Goal: Transaction & Acquisition: Purchase product/service

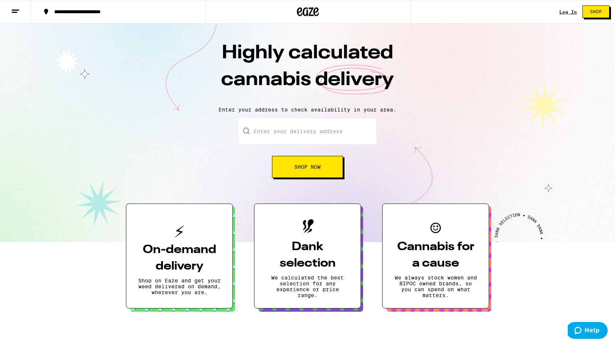
click at [304, 132] on input "Enter your delivery address" at bounding box center [307, 131] width 137 height 26
click at [300, 173] on button "Shop Now" at bounding box center [307, 167] width 71 height 22
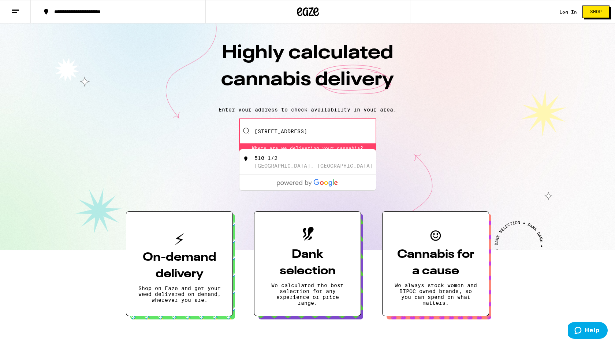
click at [283, 130] on input "[STREET_ADDRESS]" at bounding box center [307, 131] width 137 height 26
click at [278, 130] on input "[STREET_ADDRESS]" at bounding box center [307, 131] width 137 height 26
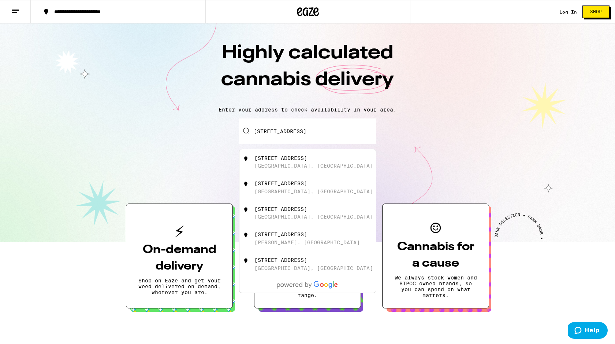
click at [293, 161] on div "[STREET_ADDRESS]" at bounding box center [281, 158] width 53 height 6
type input "[STREET_ADDRESS]"
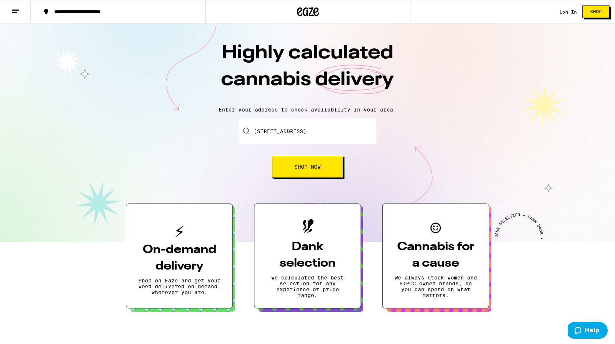
click at [299, 175] on button "Shop Now" at bounding box center [307, 167] width 71 height 22
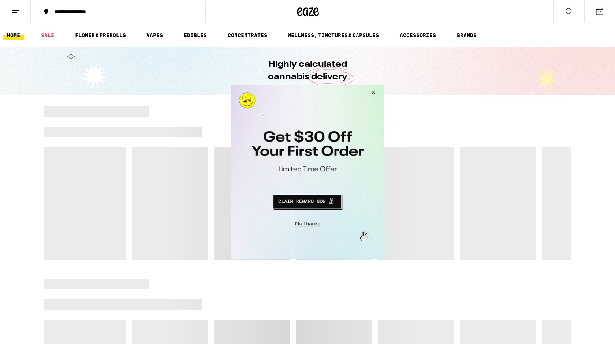
click at [376, 91] on button "Close Modal" at bounding box center [372, 94] width 20 height 18
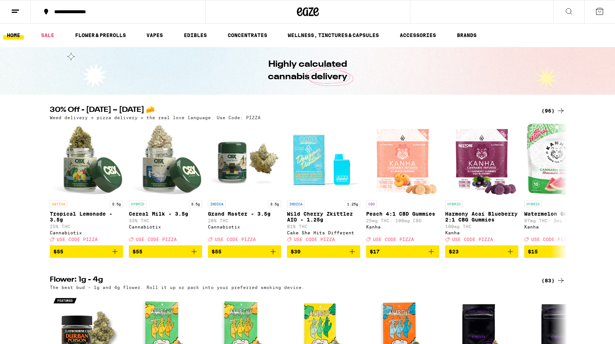
click at [559, 107] on icon at bounding box center [561, 110] width 9 height 9
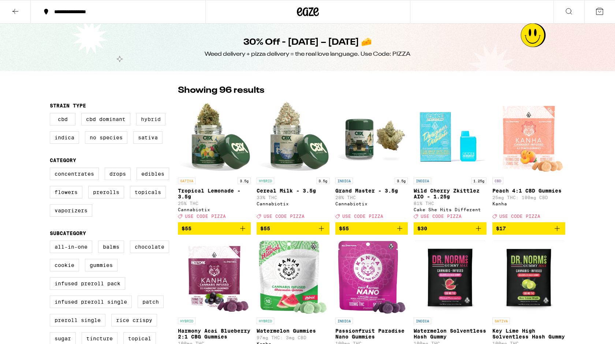
click at [144, 122] on label "Hybrid" at bounding box center [150, 119] width 29 height 12
click at [52, 114] on input "Hybrid" at bounding box center [51, 114] width 0 height 0
checkbox input "true"
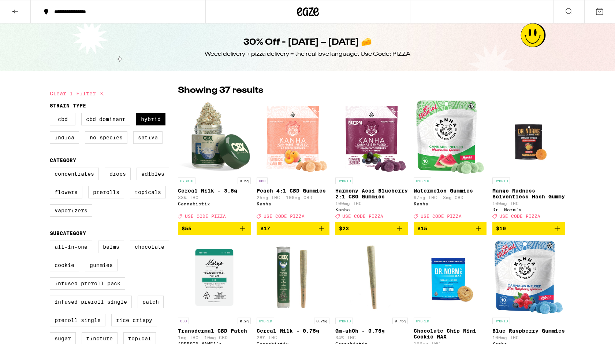
click at [143, 140] on label "Sativa" at bounding box center [147, 137] width 29 height 12
click at [52, 114] on input "Sativa" at bounding box center [51, 114] width 0 height 0
checkbox input "true"
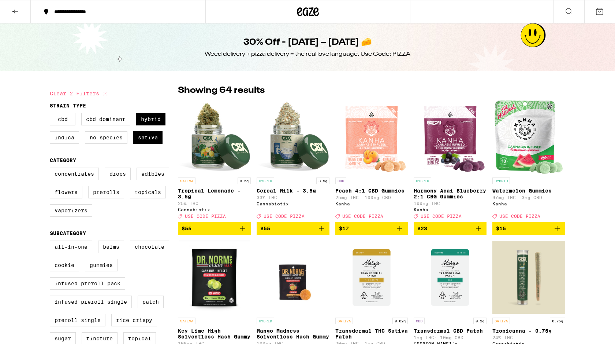
click at [102, 197] on label "Prerolls" at bounding box center [106, 192] width 36 height 12
click at [52, 169] on input "Prerolls" at bounding box center [51, 168] width 0 height 0
checkbox input "true"
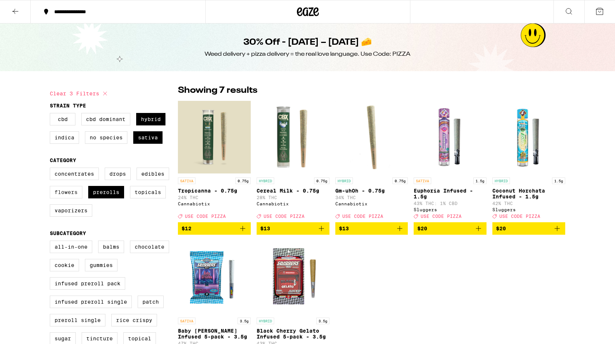
click at [82, 195] on label "Flowers" at bounding box center [66, 192] width 33 height 12
click at [52, 169] on input "Flowers" at bounding box center [51, 168] width 0 height 0
checkbox input "true"
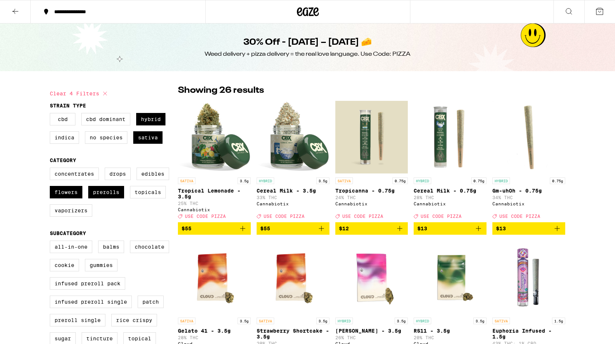
click at [299, 12] on icon at bounding box center [299, 11] width 5 height 9
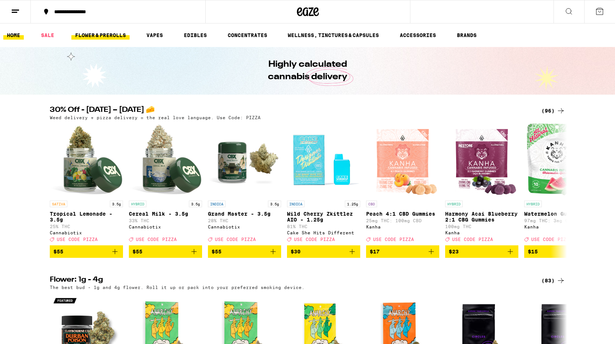
click at [100, 34] on link "FLOWER & PREROLLS" at bounding box center [100, 35] width 58 height 9
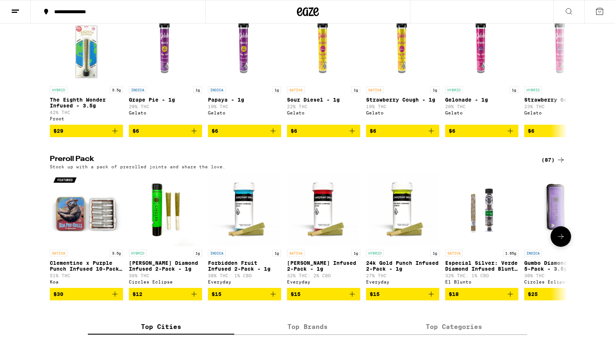
scroll to position [442, 0]
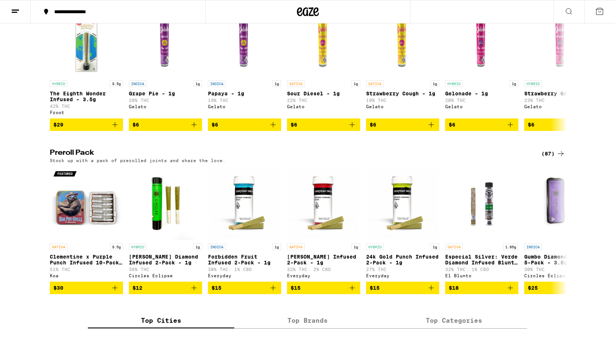
click at [549, 158] on div "(87)" at bounding box center [554, 153] width 24 height 9
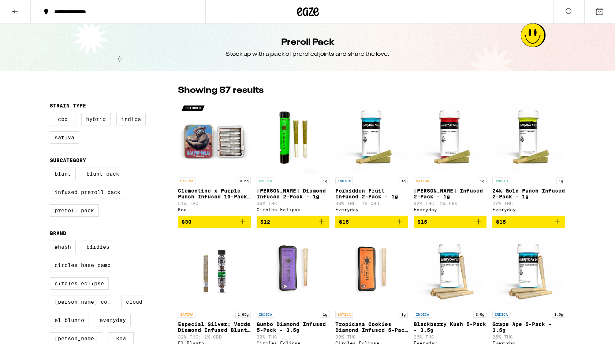
click at [100, 124] on label "Hybrid" at bounding box center [95, 119] width 29 height 12
click at [52, 114] on input "Hybrid" at bounding box center [51, 114] width 0 height 0
checkbox input "true"
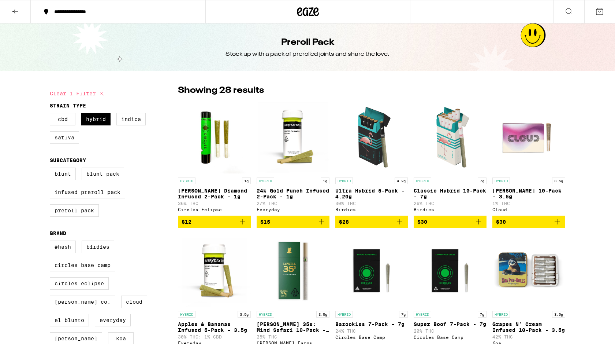
click at [66, 137] on label "Sativa" at bounding box center [64, 137] width 29 height 12
click at [52, 114] on input "Sativa" at bounding box center [51, 114] width 0 height 0
checkbox input "true"
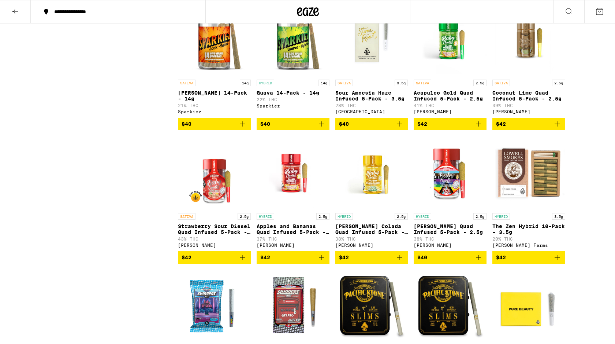
scroll to position [1035, 0]
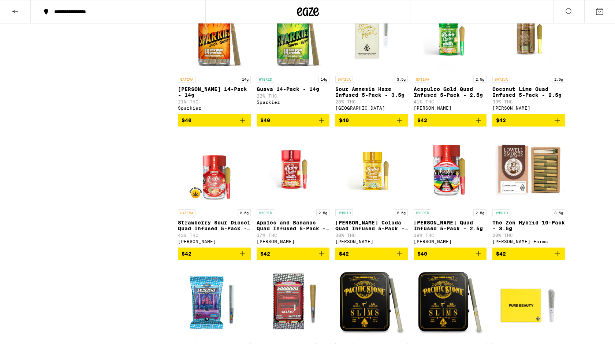
click at [323, 125] on icon "Add to bag" at bounding box center [321, 120] width 9 height 9
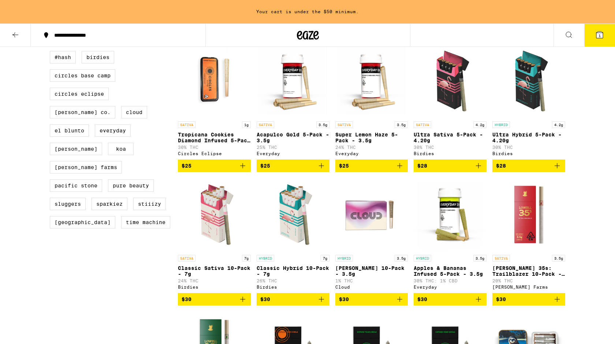
scroll to position [0, 0]
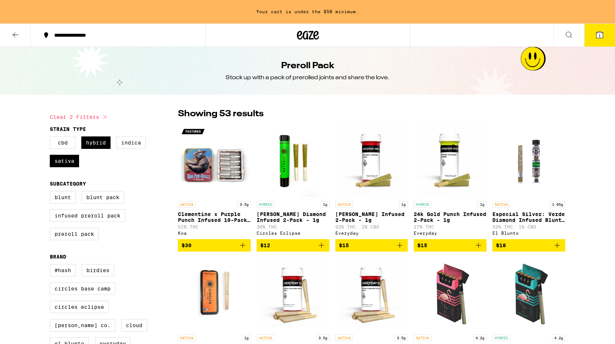
click at [314, 36] on icon at bounding box center [316, 35] width 5 height 9
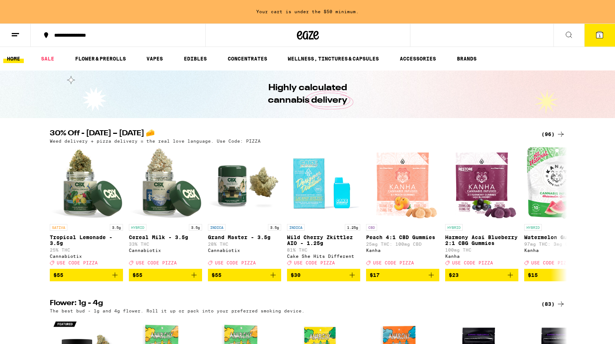
click at [555, 136] on div "(96)" at bounding box center [554, 134] width 24 height 9
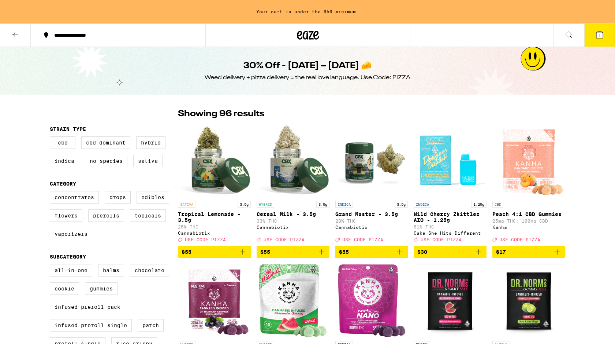
click at [147, 162] on label "Sativa" at bounding box center [147, 161] width 29 height 12
click at [52, 138] on input "Sativa" at bounding box center [51, 137] width 0 height 0
checkbox input "true"
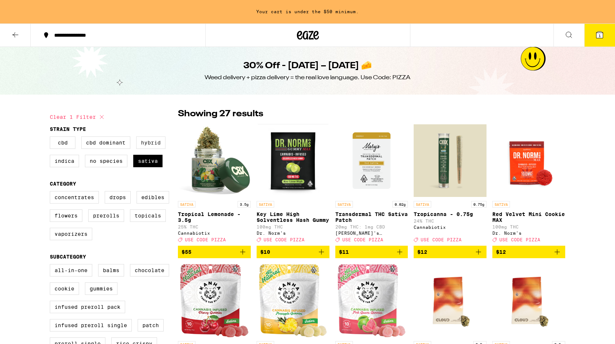
click at [148, 145] on label "Hybrid" at bounding box center [150, 142] width 29 height 12
click at [52, 138] on input "Hybrid" at bounding box center [51, 137] width 0 height 0
checkbox input "true"
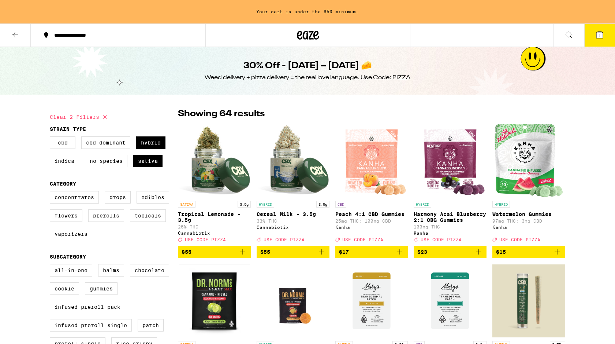
click at [119, 220] on label "Prerolls" at bounding box center [106, 215] width 36 height 12
click at [52, 192] on input "Prerolls" at bounding box center [51, 192] width 0 height 0
checkbox input "true"
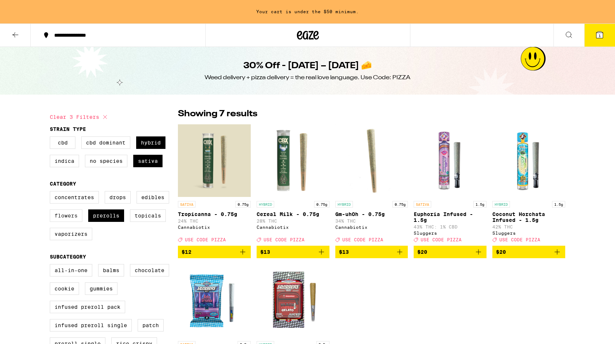
click at [78, 220] on label "Flowers" at bounding box center [66, 215] width 33 height 12
click at [52, 192] on input "Flowers" at bounding box center [51, 192] width 0 height 0
checkbox input "true"
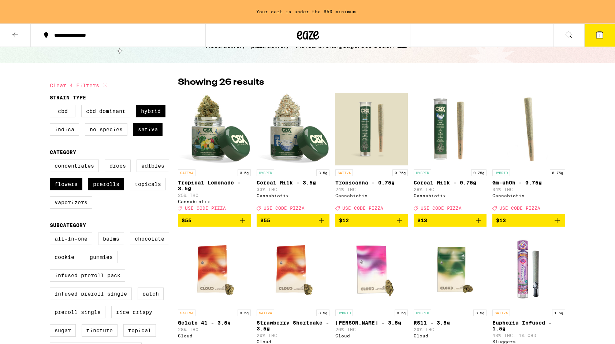
scroll to position [40, 0]
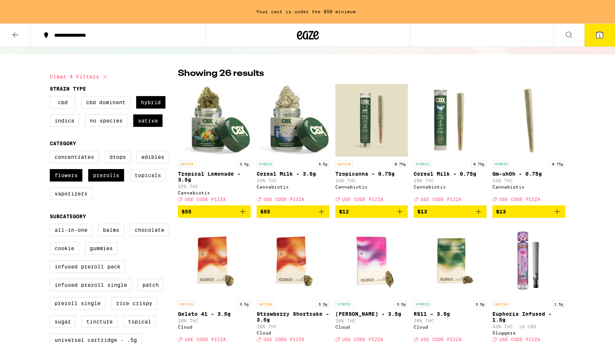
click at [322, 214] on icon "Add to bag" at bounding box center [321, 211] width 9 height 9
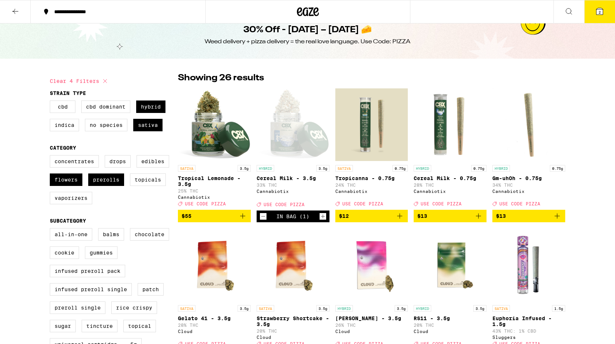
scroll to position [0, 0]
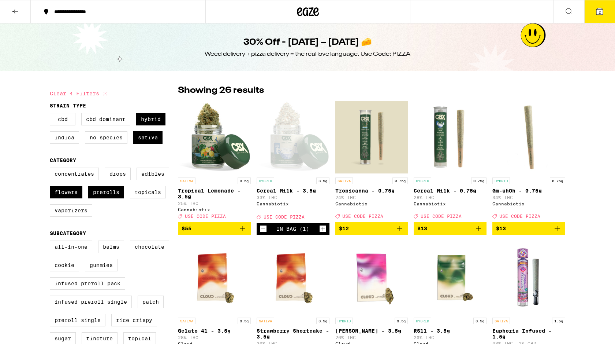
click at [596, 12] on icon at bounding box center [600, 11] width 9 height 9
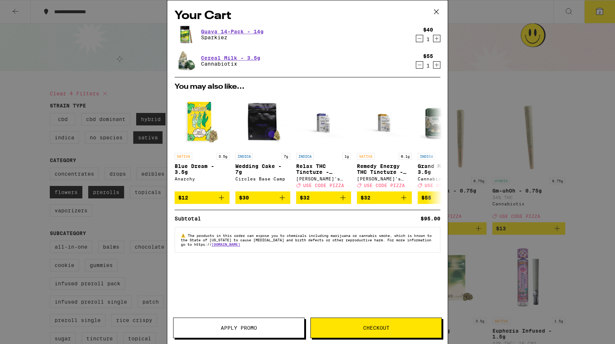
click at [242, 325] on span "Apply Promo" at bounding box center [239, 327] width 36 height 5
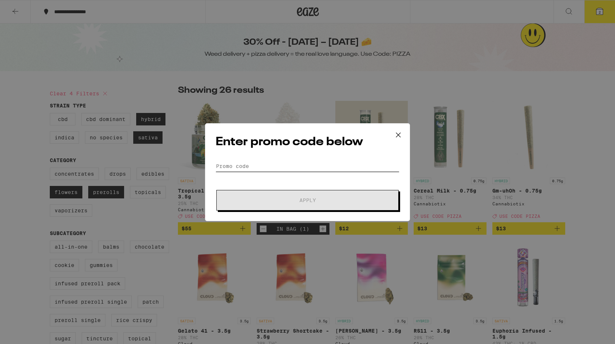
click at [285, 171] on input "Promo Code" at bounding box center [308, 165] width 184 height 11
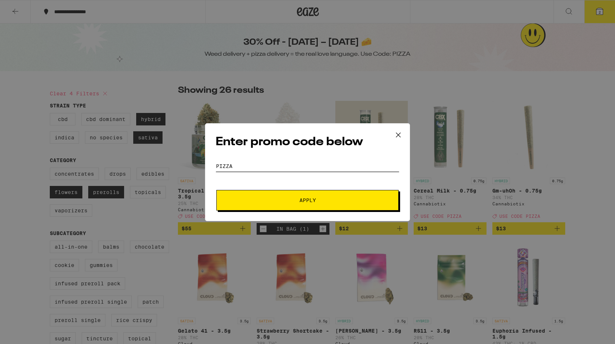
type input "pizza"
click at [216, 190] on button "Apply" at bounding box center [307, 200] width 182 height 21
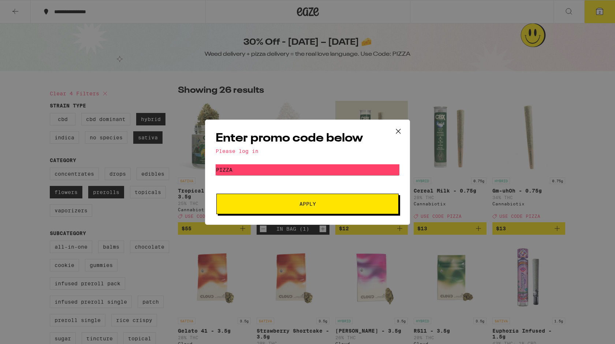
click at [283, 209] on button "Apply" at bounding box center [307, 203] width 182 height 21
click at [396, 133] on icon at bounding box center [398, 131] width 11 height 11
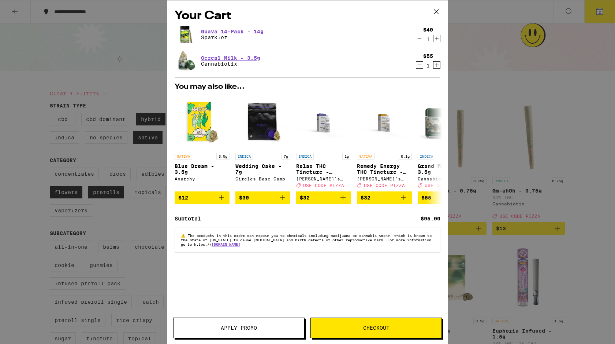
click at [435, 10] on icon at bounding box center [436, 11] width 11 height 11
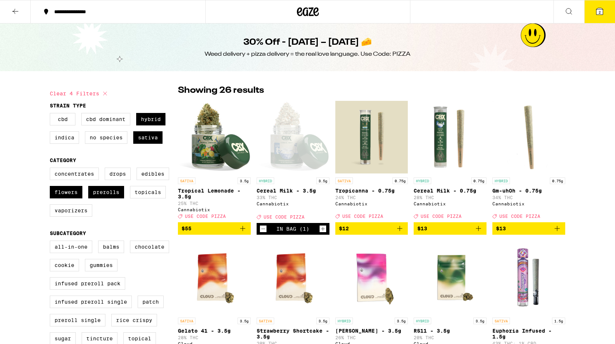
click at [313, 14] on icon at bounding box center [308, 11] width 22 height 13
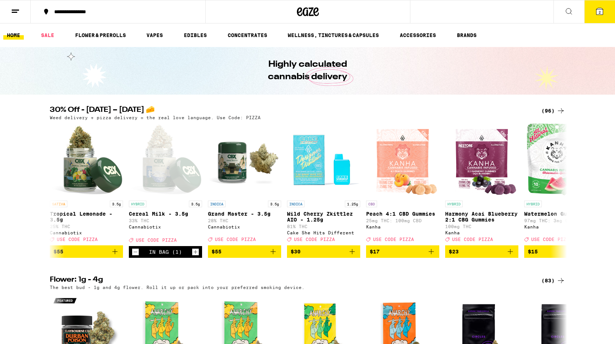
click at [12, 12] on line at bounding box center [14, 12] width 5 height 0
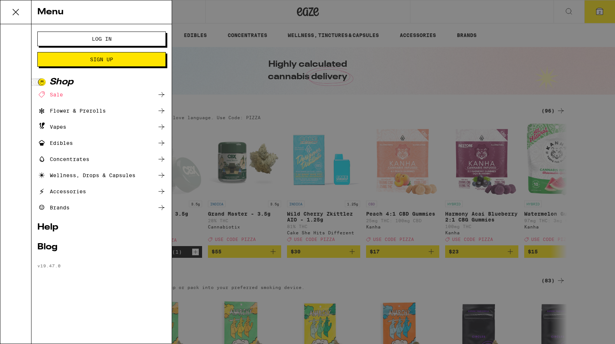
click at [105, 33] on button "Log In" at bounding box center [101, 38] width 129 height 15
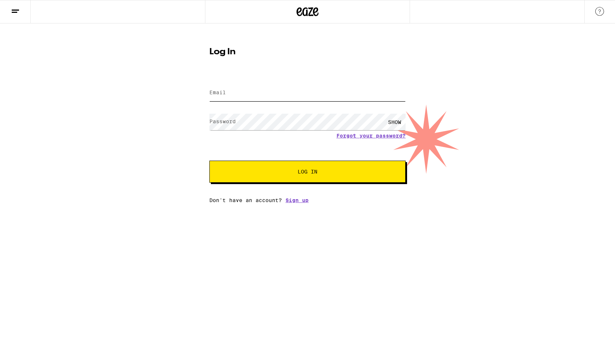
click at [251, 98] on input "Email" at bounding box center [308, 93] width 196 height 16
type input "[EMAIL_ADDRESS][DOMAIN_NAME]"
click at [210, 160] on button "Log In" at bounding box center [308, 171] width 196 height 22
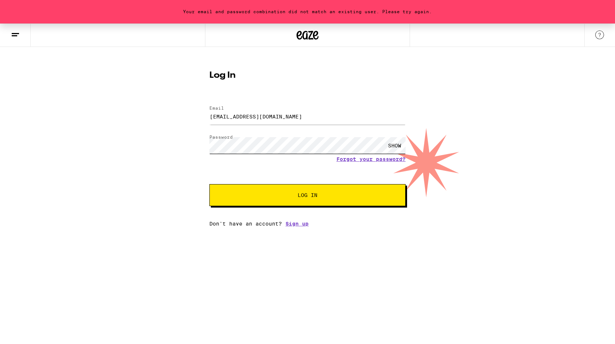
click at [172, 141] on div "Your email and password combination did not match an existing user. Please try …" at bounding box center [307, 124] width 615 height 203
click at [210, 184] on button "Log In" at bounding box center [308, 195] width 196 height 22
click at [398, 143] on div "SHOW" at bounding box center [395, 145] width 22 height 16
click at [167, 135] on div "Your email and password combination did not match an existing user. Please try …" at bounding box center [307, 124] width 615 height 203
click at [210, 184] on button "Log In" at bounding box center [308, 195] width 196 height 22
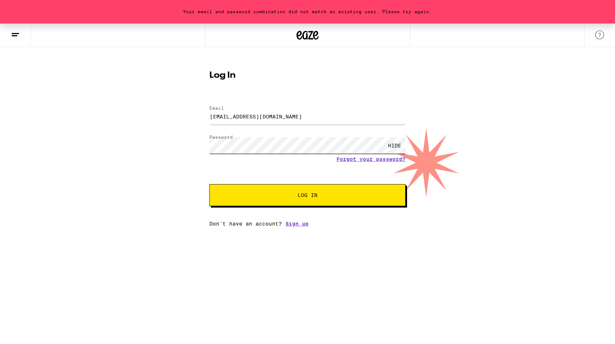
click at [210, 184] on button "Log In" at bounding box center [308, 195] width 196 height 22
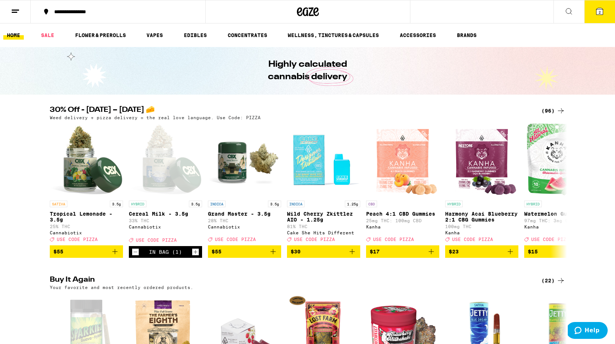
click at [600, 17] on button "2" at bounding box center [600, 11] width 31 height 23
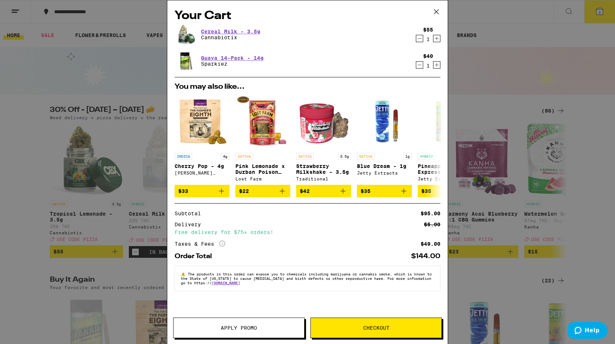
click at [235, 326] on span "Apply Promo" at bounding box center [239, 327] width 36 height 5
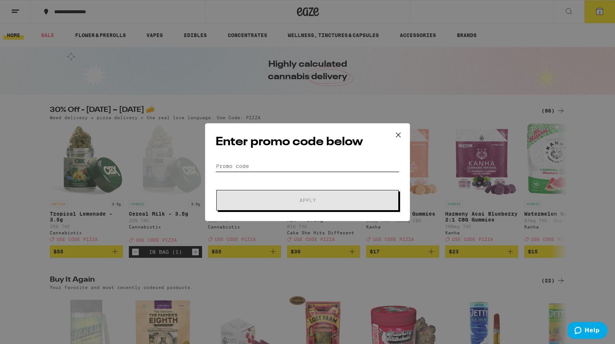
click at [244, 160] on input "Promo Code" at bounding box center [308, 165] width 184 height 11
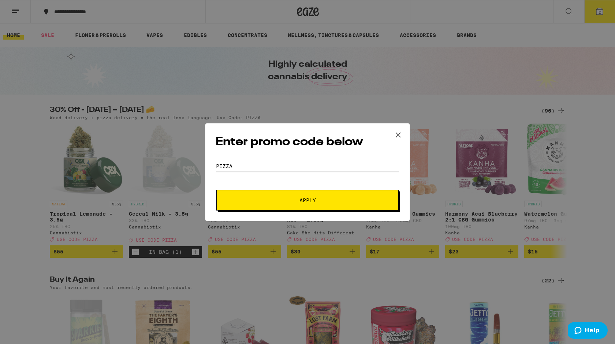
type input "pizza"
click at [296, 200] on span "Apply" at bounding box center [308, 199] width 132 height 5
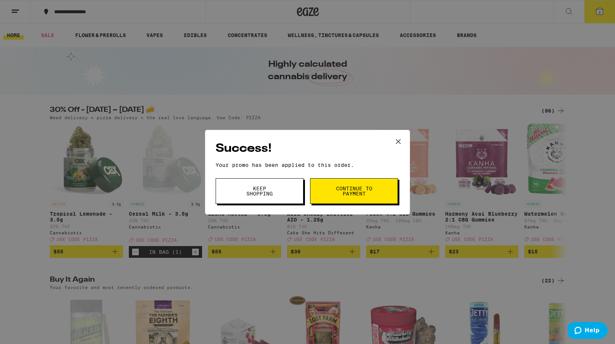
click at [272, 190] on span "Keep Shopping" at bounding box center [259, 191] width 37 height 10
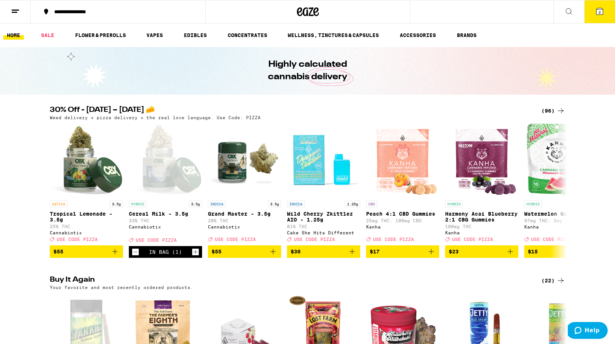
click at [597, 13] on icon at bounding box center [600, 11] width 7 height 7
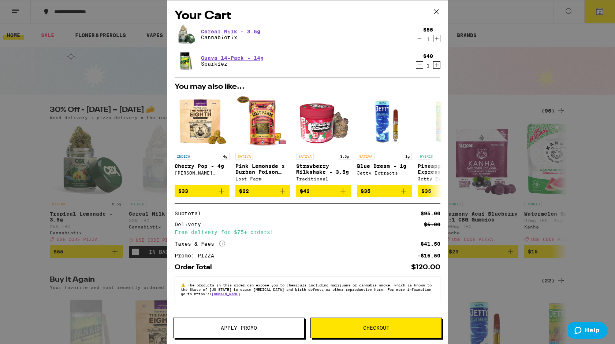
click at [349, 322] on button "Checkout" at bounding box center [376, 327] width 131 height 21
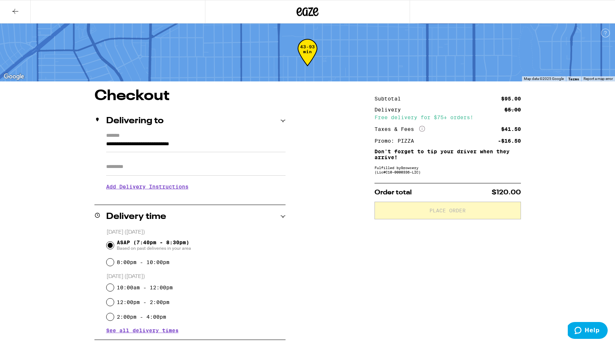
click at [141, 172] on input "Apt/Suite" at bounding box center [195, 167] width 179 height 18
type input "*******"
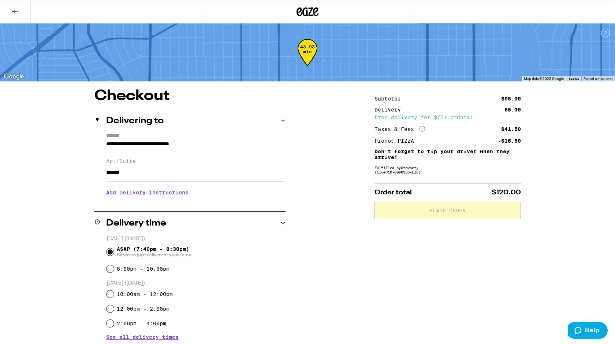
click at [139, 196] on h3 "Add Delivery Instructions" at bounding box center [195, 192] width 179 height 17
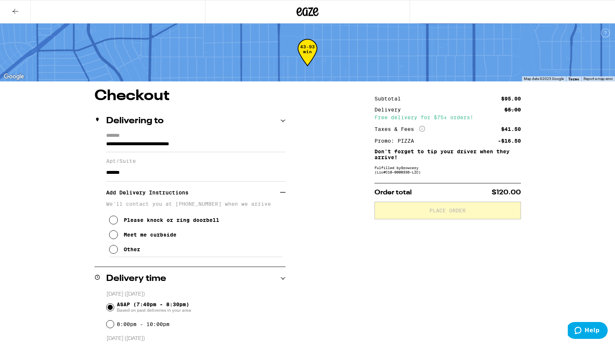
click at [114, 221] on icon at bounding box center [113, 219] width 9 height 9
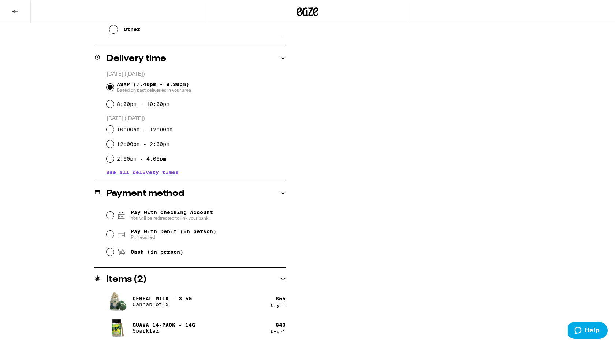
scroll to position [220, 0]
click at [108, 234] on input "Pay with Debit (in person) Pin required" at bounding box center [110, 233] width 7 height 7
radio input "true"
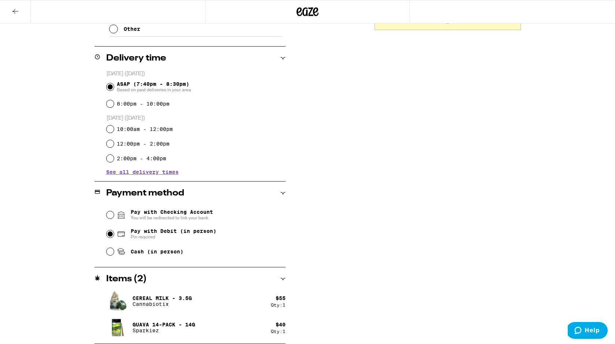
click at [84, 253] on div "**********" at bounding box center [307, 106] width 527 height 475
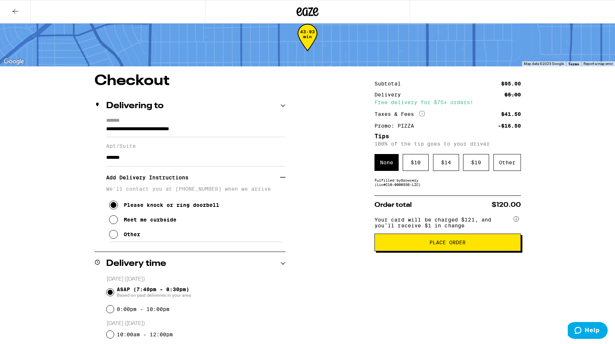
scroll to position [3, 0]
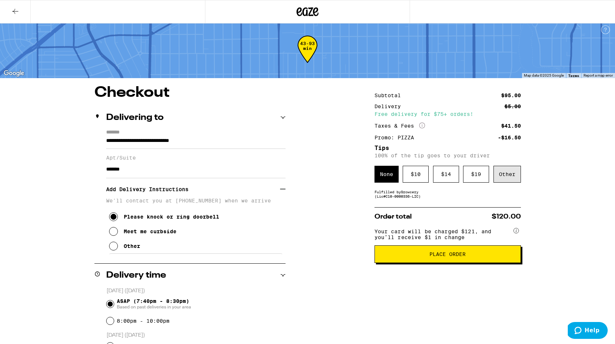
click at [513, 173] on div "Other" at bounding box center [507, 174] width 27 height 17
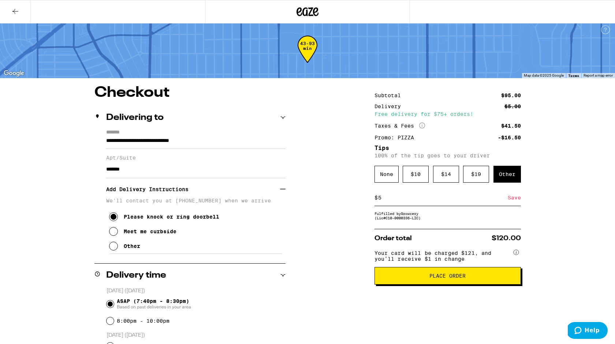
click at [516, 201] on div "Save" at bounding box center [514, 197] width 13 height 16
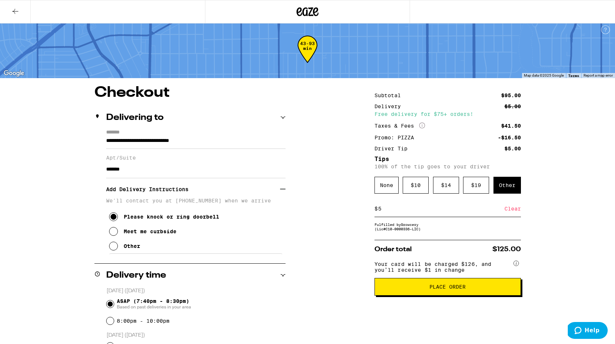
drag, startPoint x: 385, startPoint y: 210, endPoint x: 327, endPoint y: 205, distance: 58.1
click at [328, 205] on div "**********" at bounding box center [307, 322] width 527 height 475
click at [515, 211] on div "Save" at bounding box center [514, 208] width 13 height 16
drag, startPoint x: 381, startPoint y: 211, endPoint x: 365, endPoint y: 208, distance: 16.4
click at [365, 208] on div "**********" at bounding box center [307, 322] width 527 height 475
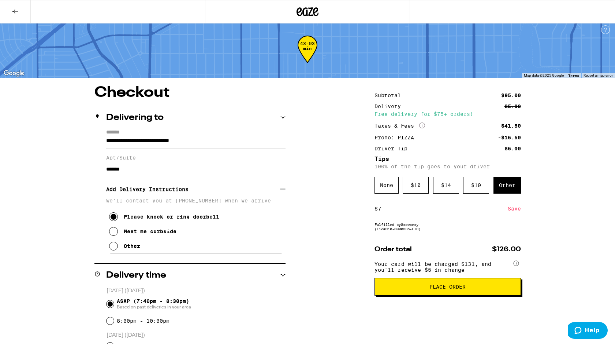
click at [519, 214] on div "Save" at bounding box center [514, 208] width 13 height 16
drag, startPoint x: 382, startPoint y: 211, endPoint x: 361, endPoint y: 211, distance: 21.6
click at [361, 211] on div "**********" at bounding box center [307, 322] width 527 height 475
click at [513, 213] on div "Save" at bounding box center [514, 208] width 13 height 16
drag, startPoint x: 381, startPoint y: 209, endPoint x: 366, endPoint y: 209, distance: 15.0
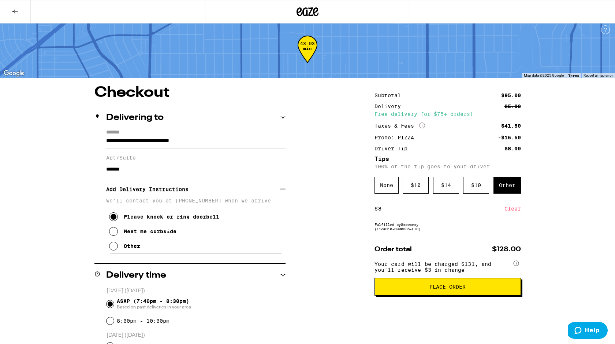
click at [366, 209] on div "**********" at bounding box center [307, 322] width 527 height 475
click at [512, 212] on div "Save" at bounding box center [514, 208] width 13 height 16
drag, startPoint x: 384, startPoint y: 212, endPoint x: 368, endPoint y: 209, distance: 16.1
click at [368, 209] on div "**********" at bounding box center [307, 322] width 527 height 475
type input "5"
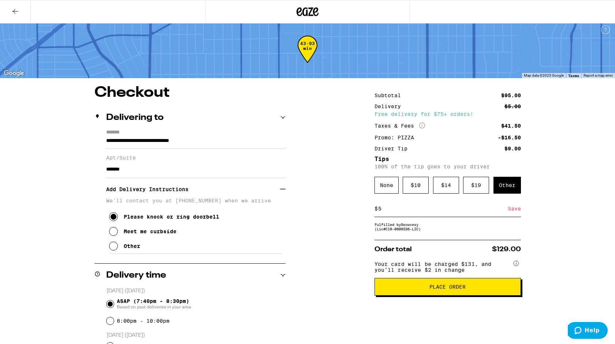
click at [513, 210] on div "Save" at bounding box center [514, 208] width 13 height 16
click at [441, 289] on span "Place Order" at bounding box center [448, 286] width 36 height 5
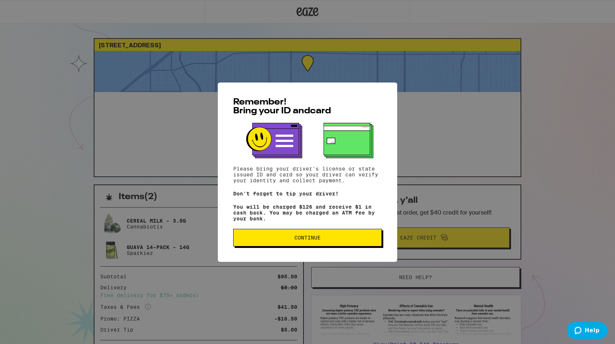
click at [279, 240] on span "Continue" at bounding box center [308, 237] width 136 height 5
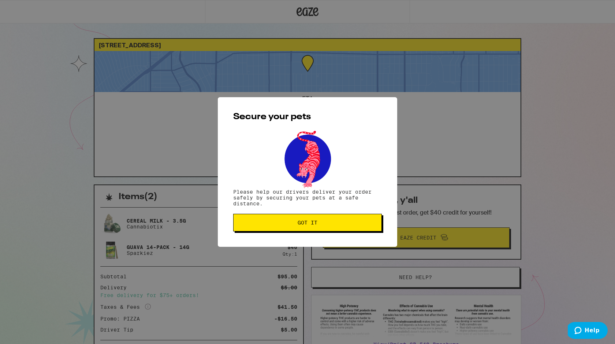
click at [282, 231] on button "Got it" at bounding box center [307, 223] width 149 height 18
